Goal: Navigation & Orientation: Find specific page/section

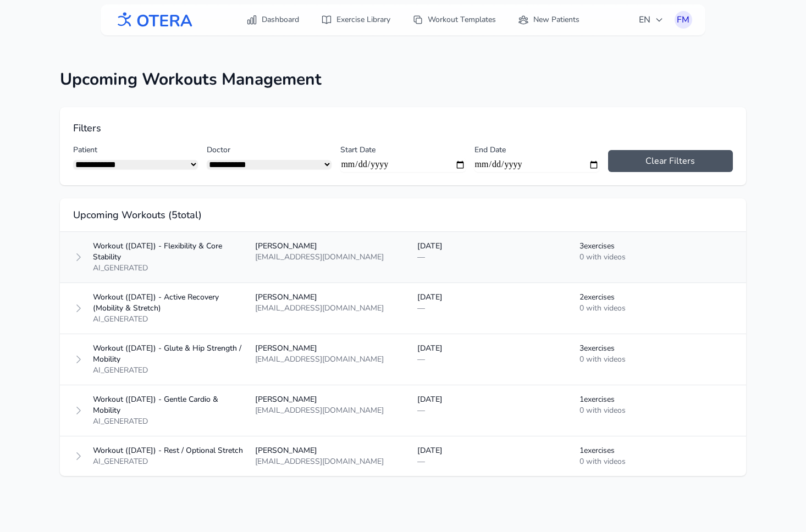
scroll to position [14, 0]
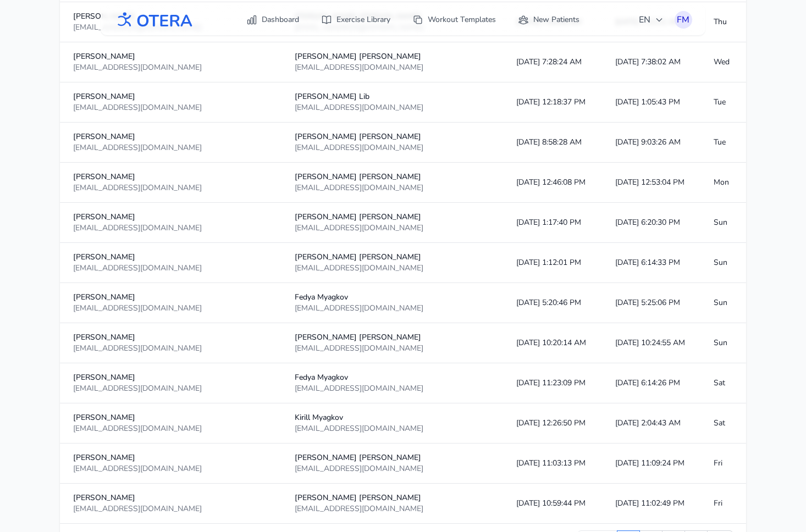
scroll to position [1833, 0]
